Goal: Information Seeking & Learning: Learn about a topic

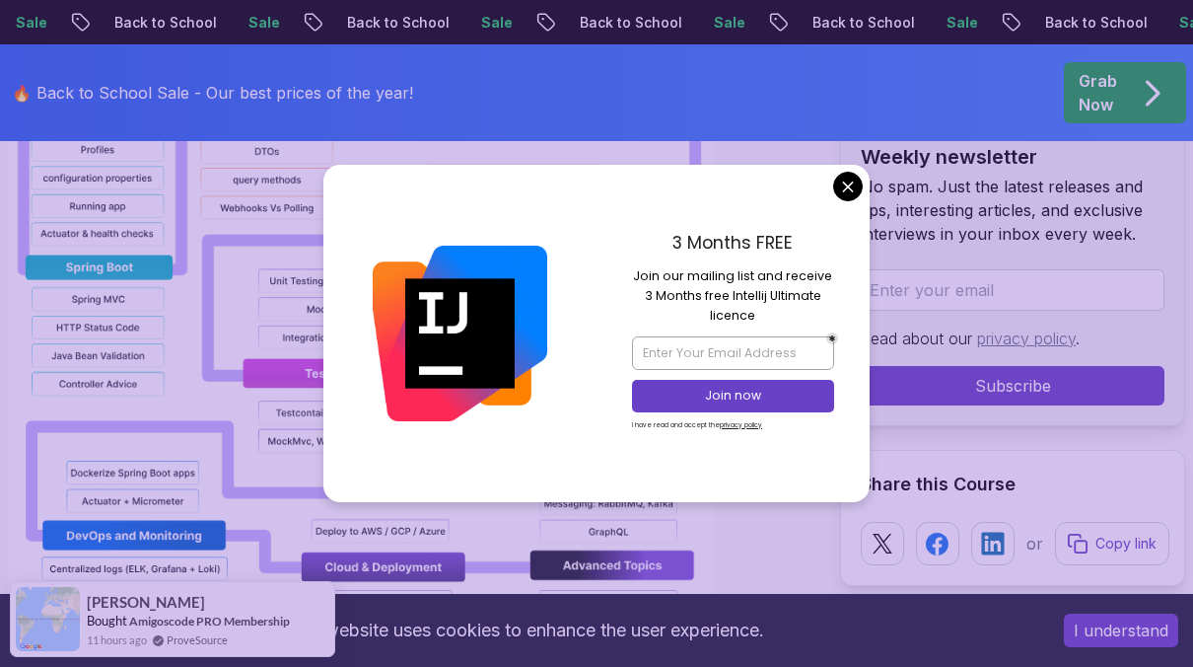
scroll to position [2195, 0]
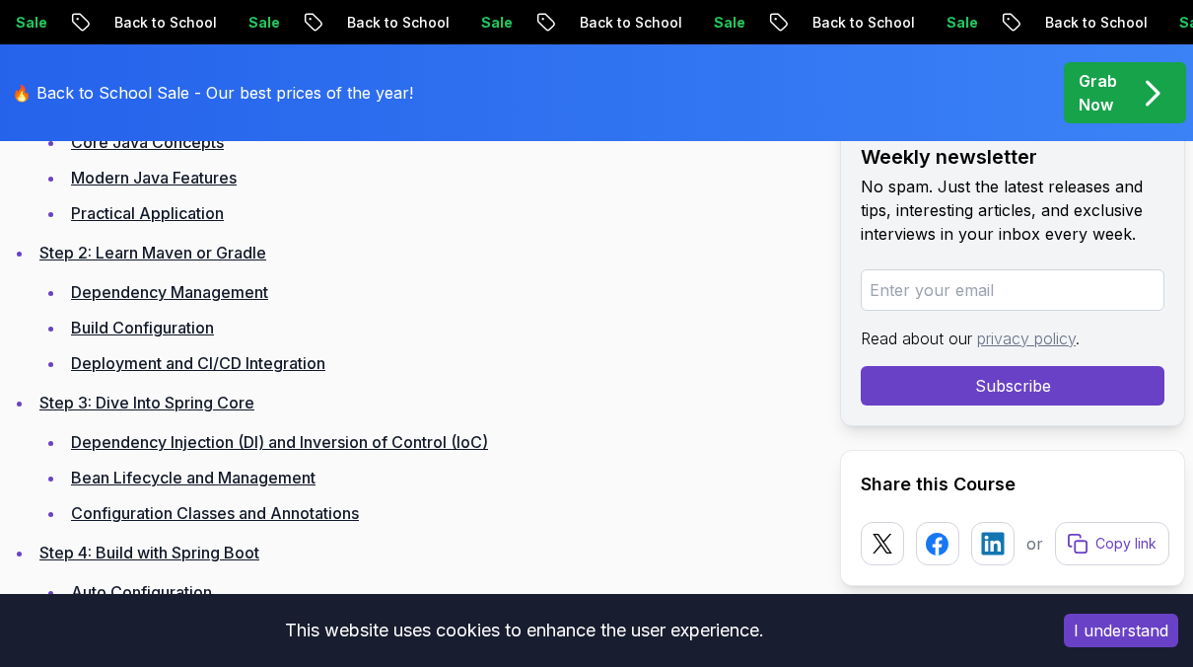
scroll to position [3035, 0]
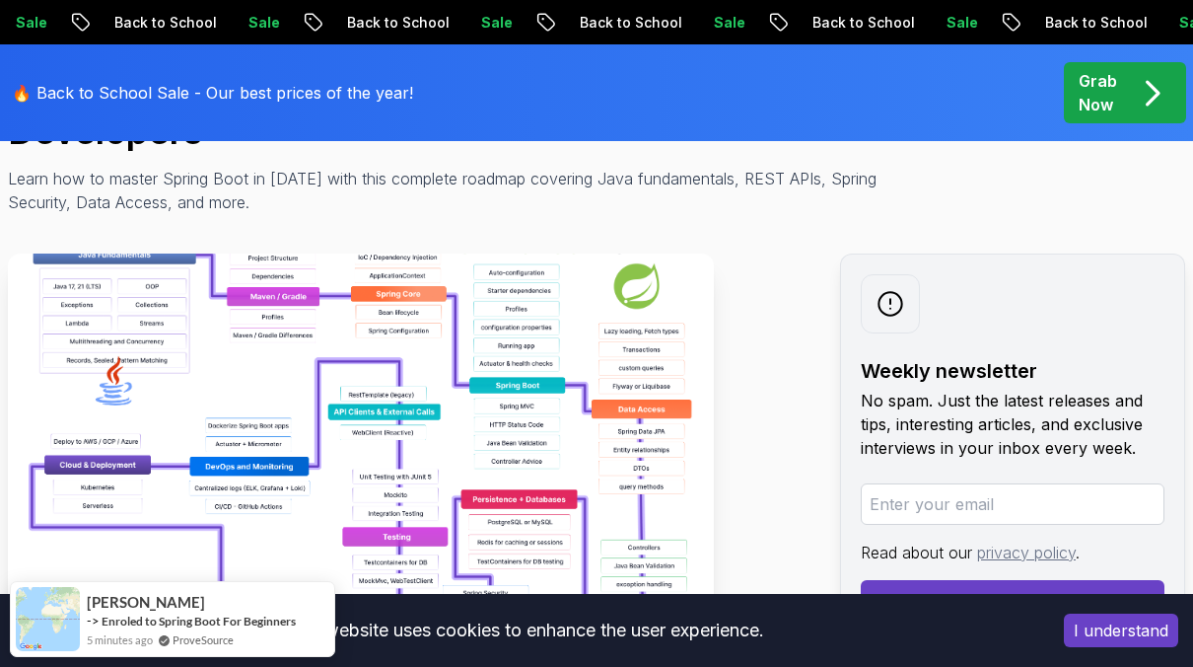
scroll to position [289, 0]
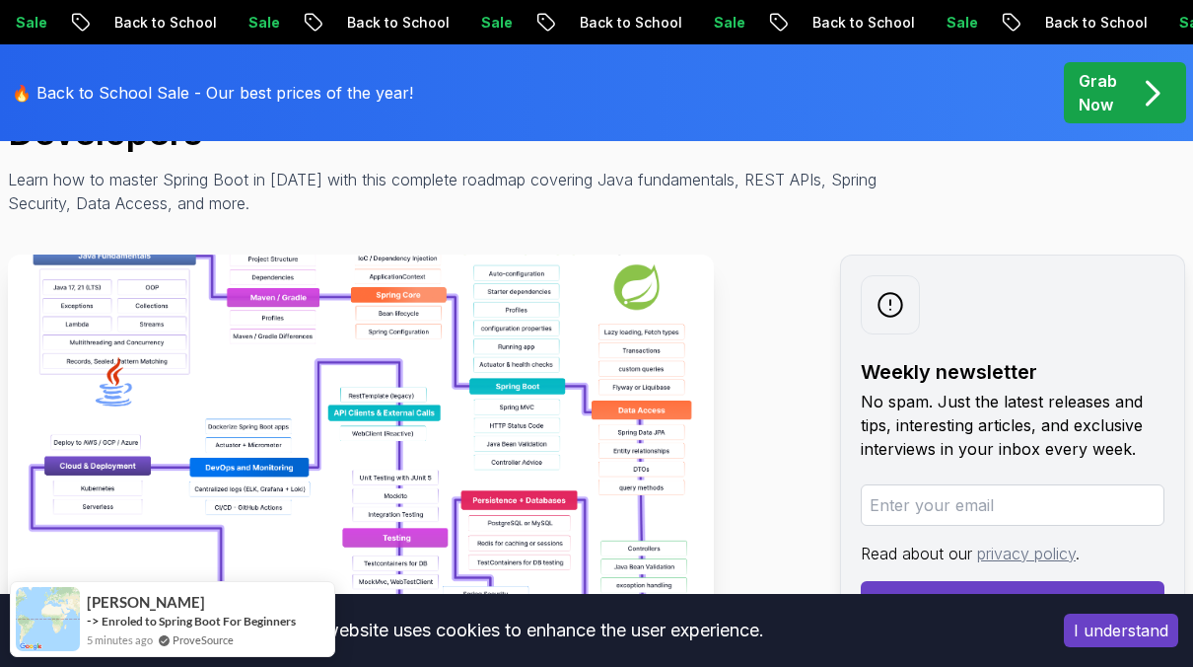
click at [170, 339] on img at bounding box center [361, 476] width 706 height 444
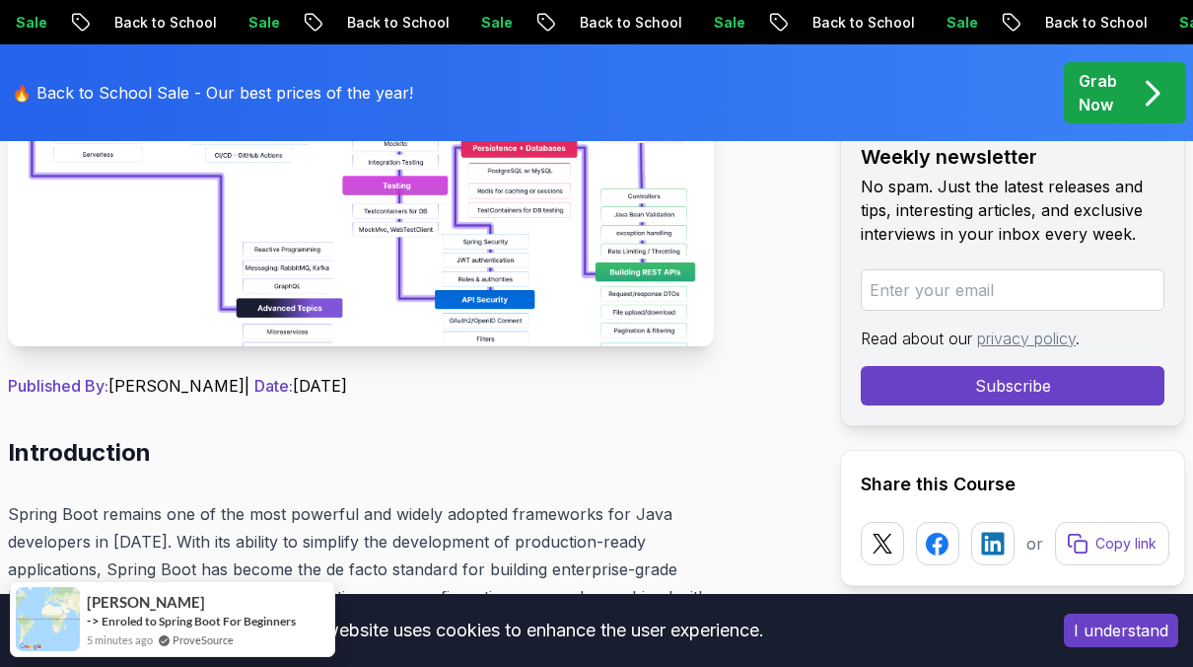
scroll to position [642, 0]
click at [356, 229] on img at bounding box center [361, 123] width 706 height 444
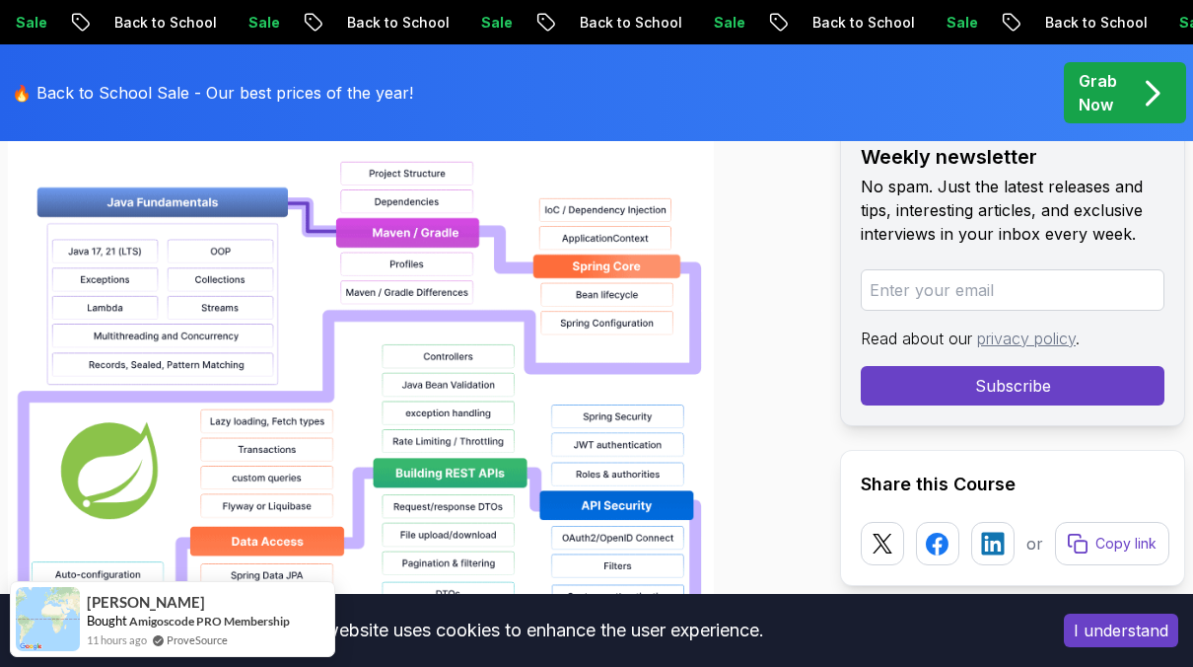
scroll to position [1704, 0]
